Goal: Find specific page/section: Find specific page/section

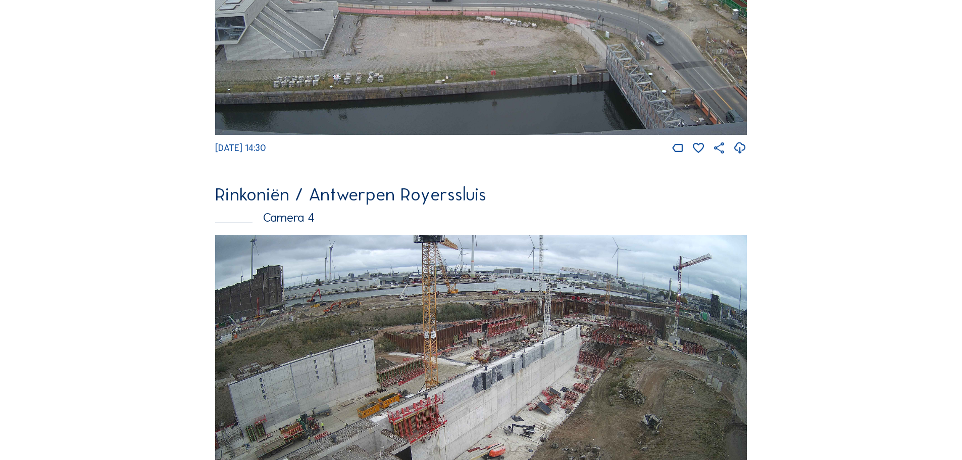
scroll to position [1415, 0]
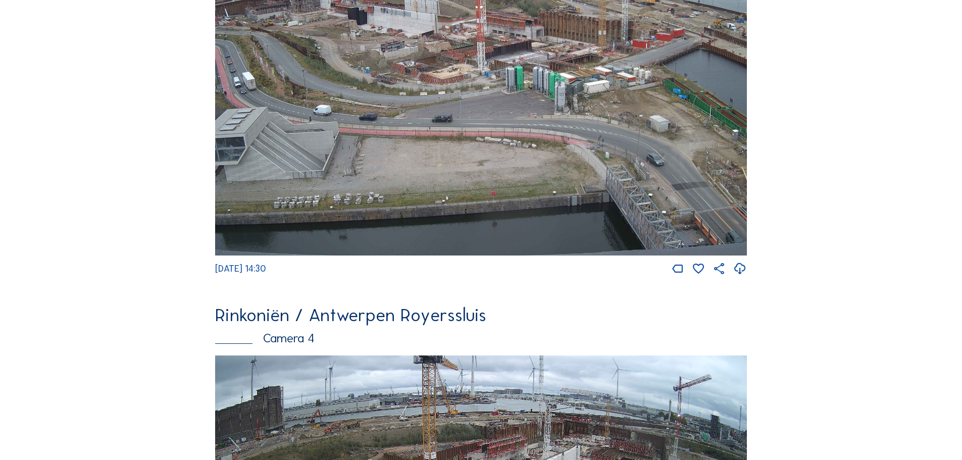
click at [494, 122] on img at bounding box center [481, 106] width 532 height 300
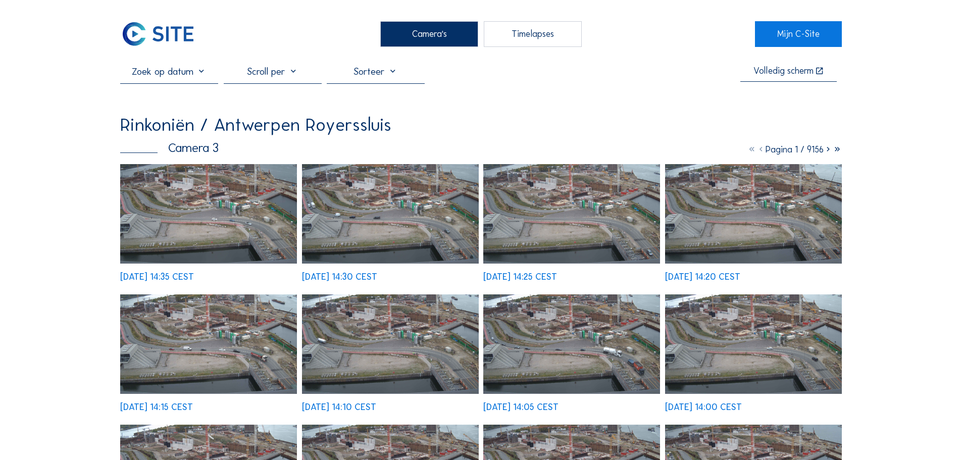
click at [250, 212] on img at bounding box center [208, 214] width 177 height 100
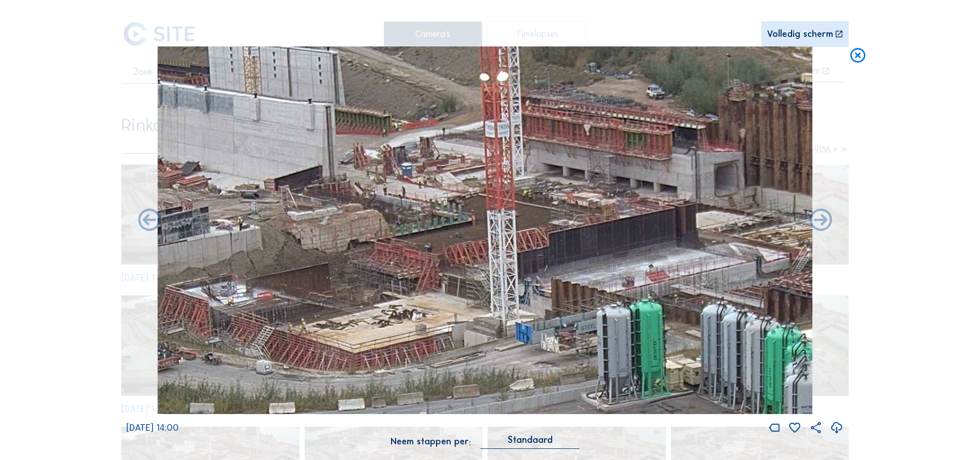
drag, startPoint x: 350, startPoint y: 219, endPoint x: 410, endPoint y: 308, distance: 106.6
click at [410, 308] on img at bounding box center [485, 230] width 655 height 368
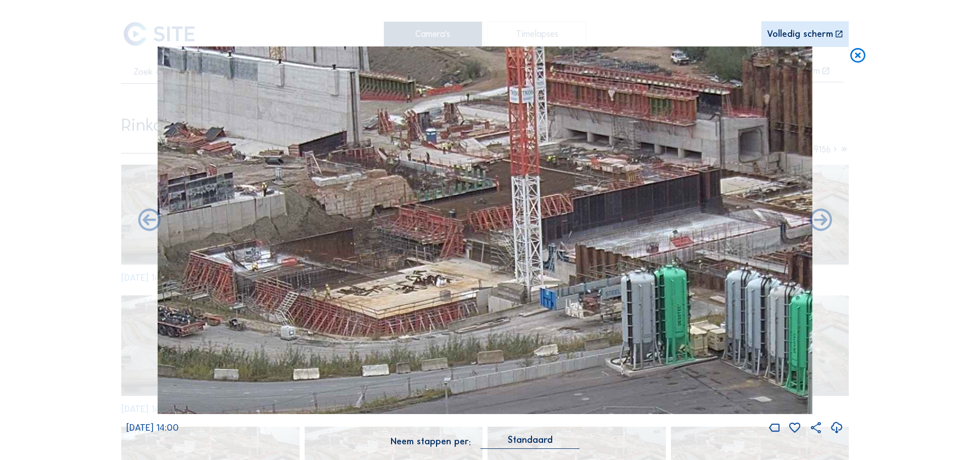
drag, startPoint x: 376, startPoint y: 321, endPoint x: 400, endPoint y: 287, distance: 42.0
click at [400, 287] on img at bounding box center [485, 230] width 655 height 368
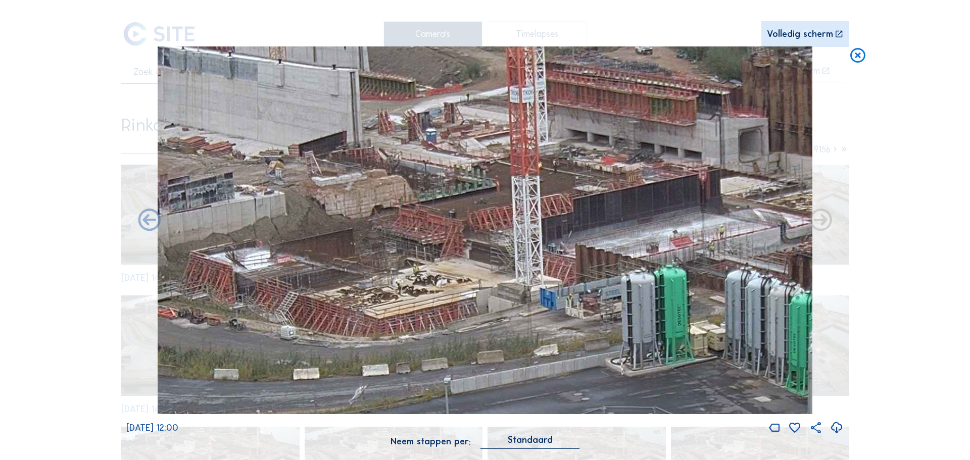
click at [855, 61] on icon at bounding box center [858, 55] width 18 height 19
